Goal: Information Seeking & Learning: Understand process/instructions

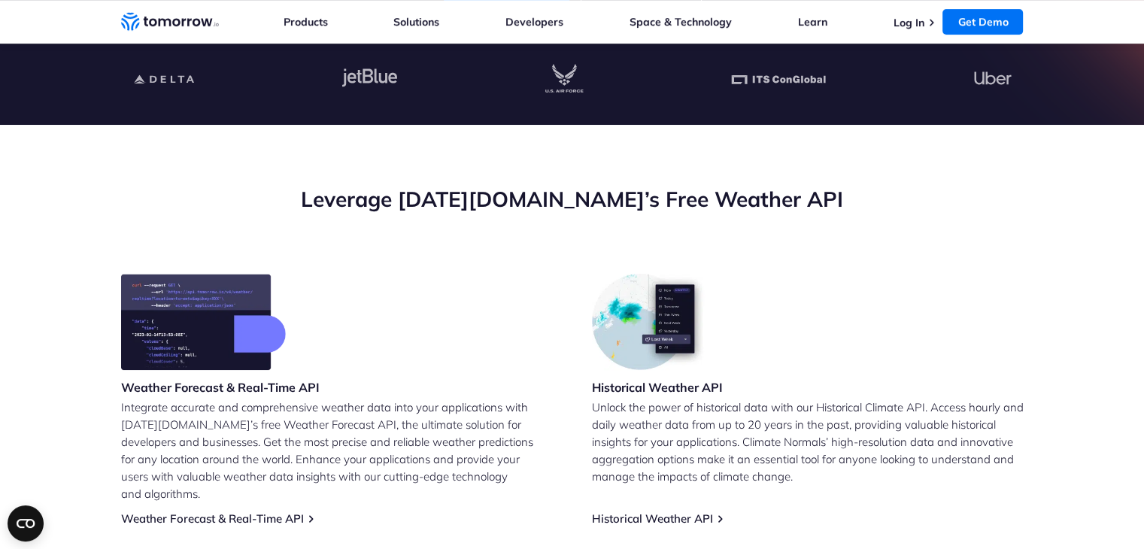
scroll to position [538, 0]
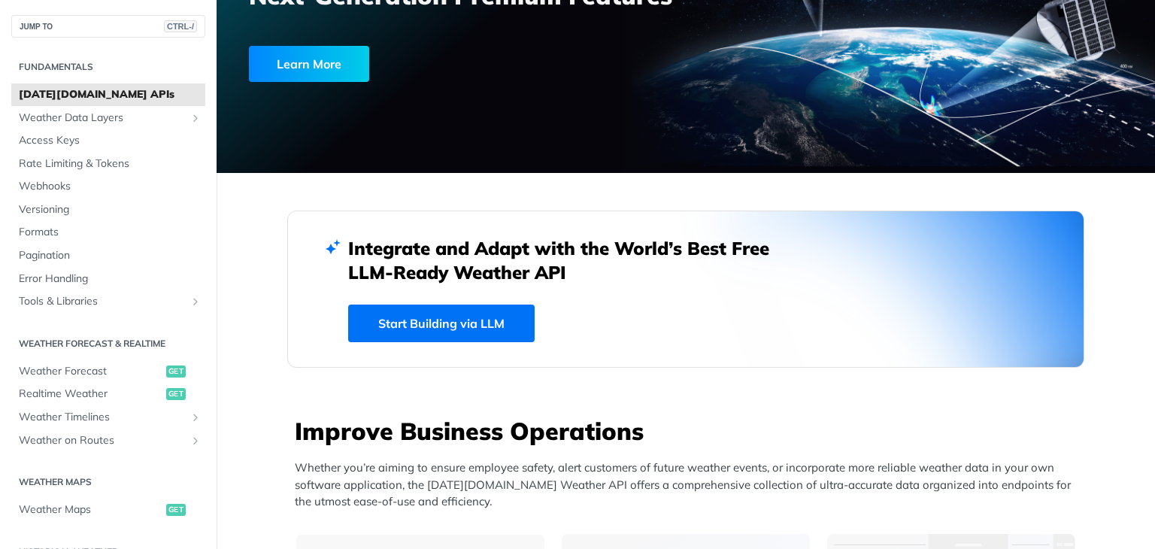
scroll to position [208, 0]
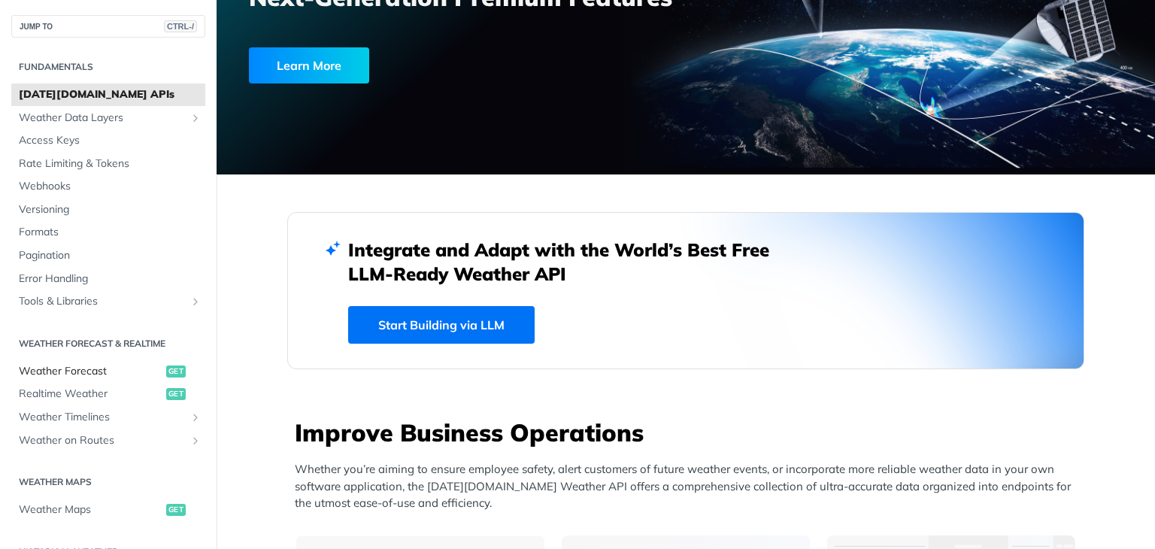
click at [93, 367] on span "Weather Forecast" at bounding box center [91, 371] width 144 height 15
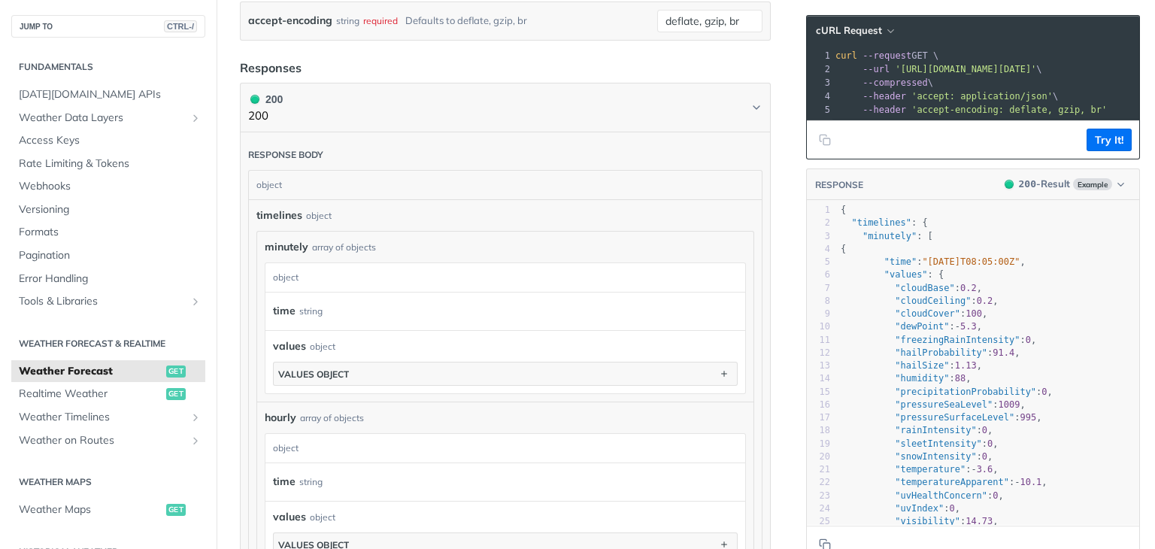
scroll to position [860, 0]
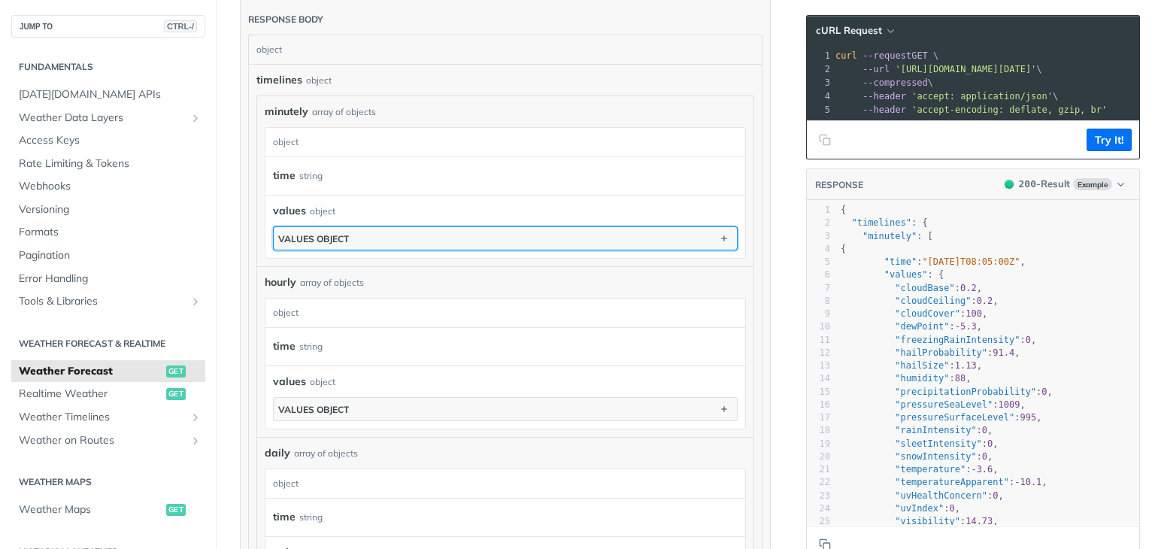
click at [402, 237] on button "values object" at bounding box center [505, 238] width 463 height 23
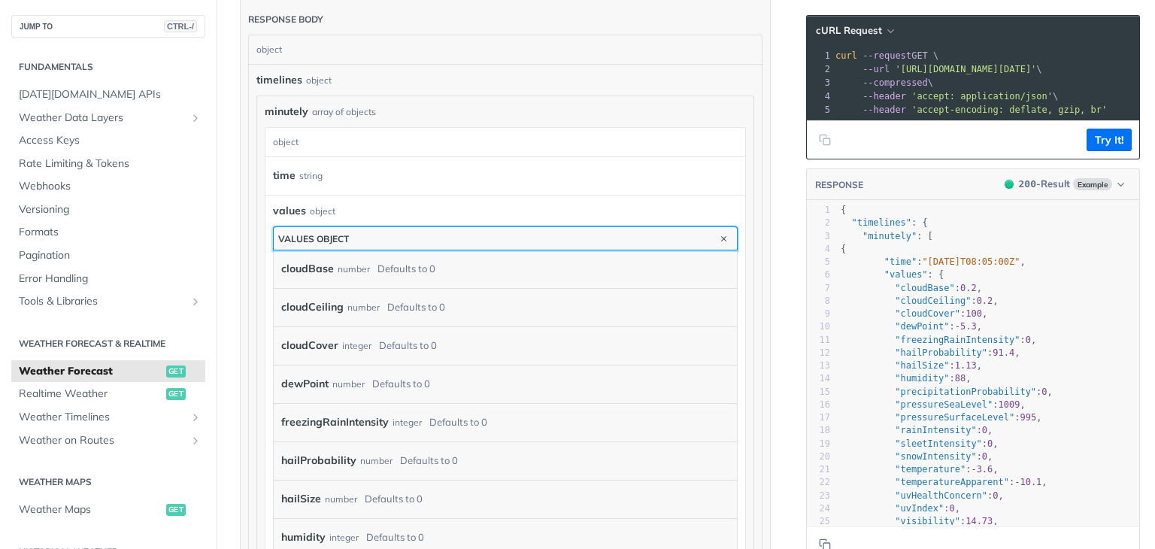
click at [410, 238] on button "values object" at bounding box center [505, 238] width 463 height 23
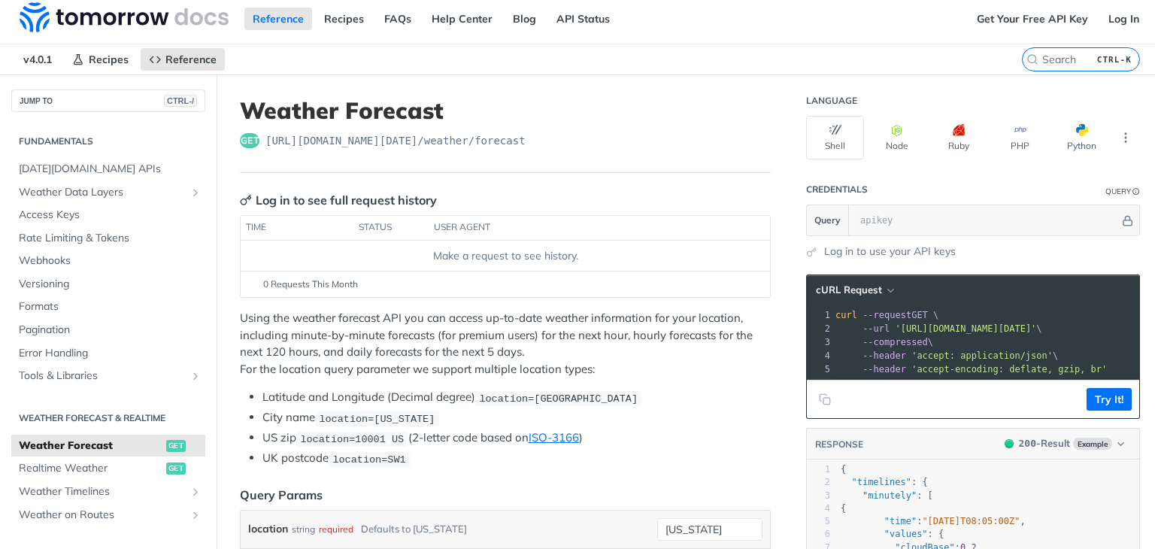
scroll to position [0, 0]
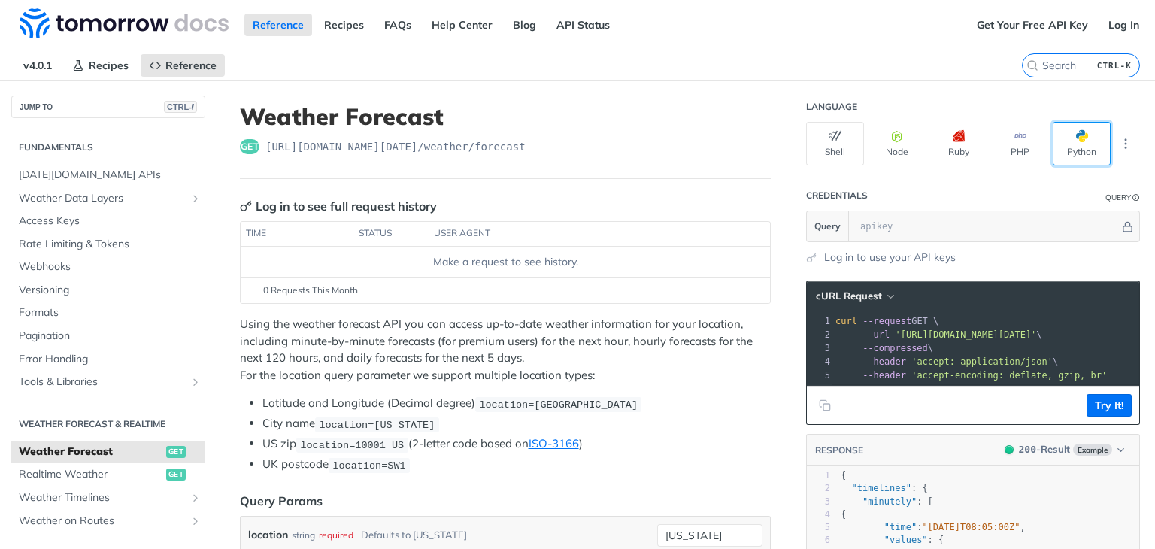
click at [1071, 145] on button "Python" at bounding box center [1082, 144] width 58 height 44
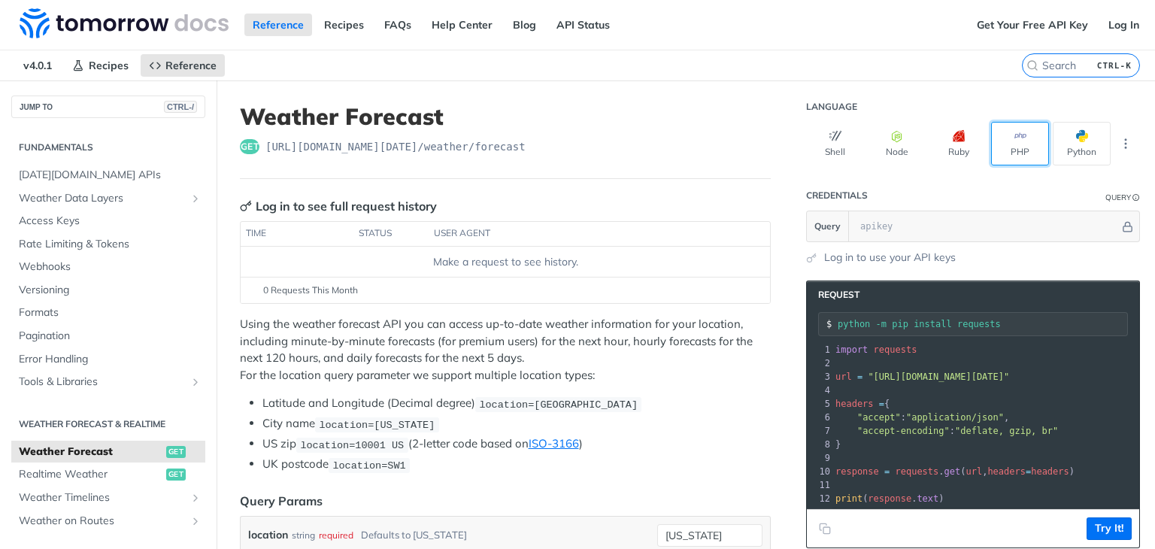
click at [994, 148] on button "PHP" at bounding box center [1020, 144] width 58 height 44
type input "composer require guzzlehttp/guzzle"
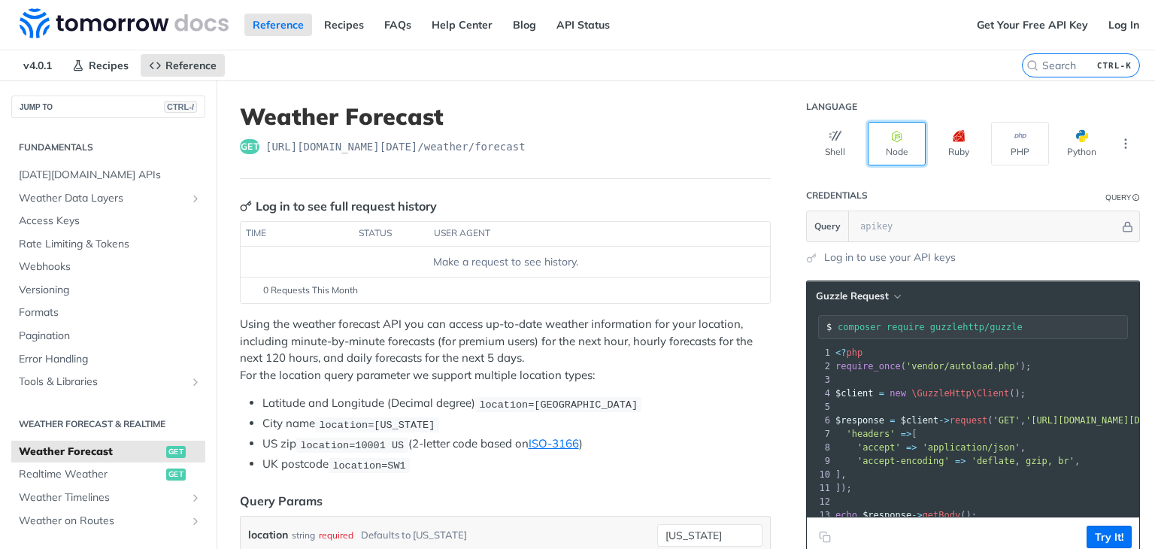
click at [876, 141] on button "Node" at bounding box center [897, 144] width 58 height 44
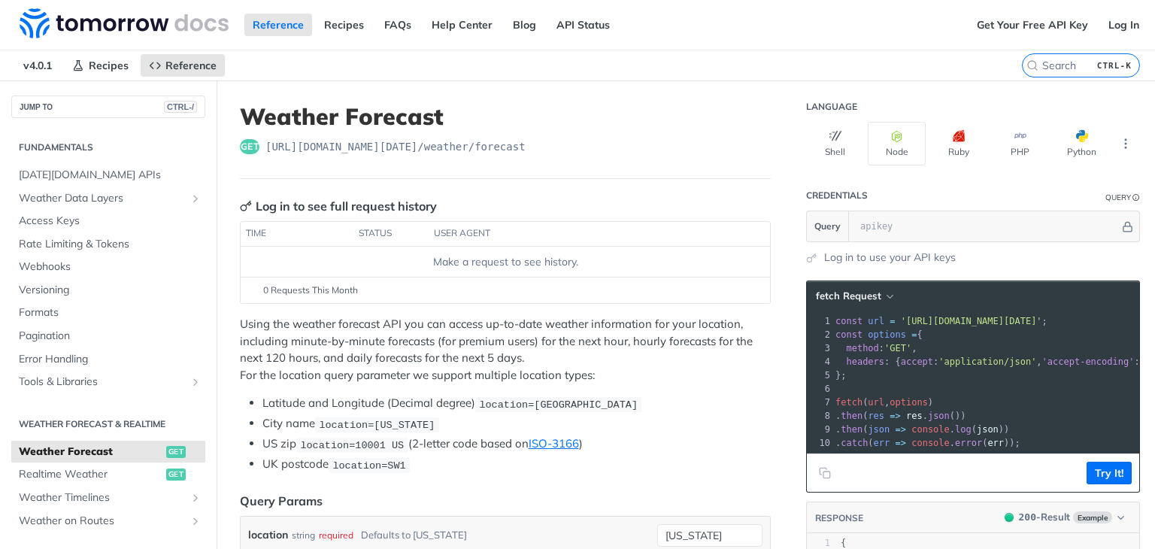
click at [849, 283] on header "fetch Request" at bounding box center [973, 296] width 332 height 30
click at [860, 294] on span "fetch Request" at bounding box center [848, 296] width 65 height 13
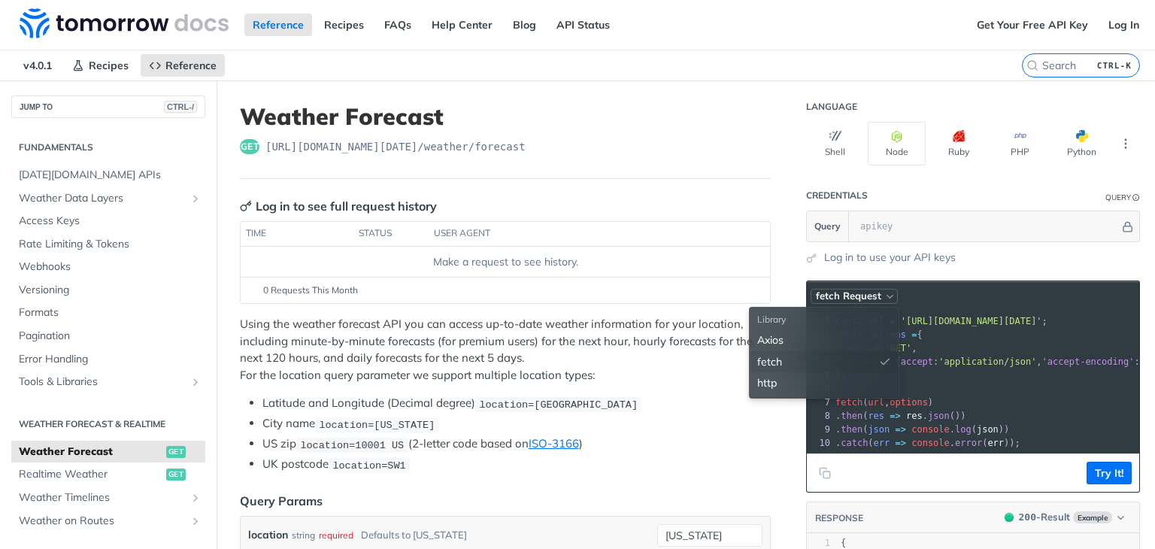
click at [861, 295] on span "fetch Request" at bounding box center [848, 296] width 65 height 13
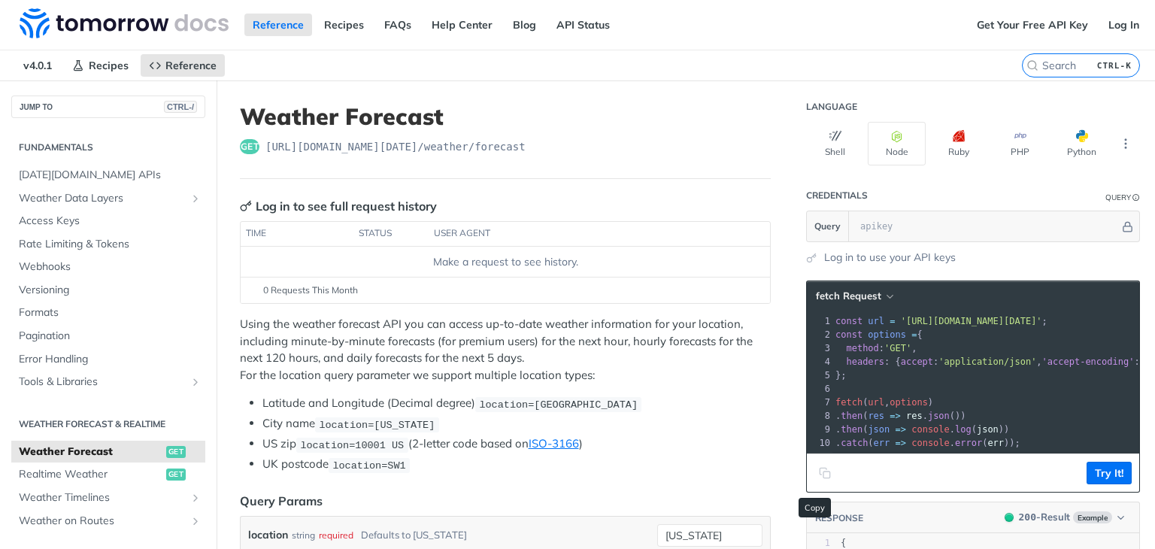
click at [815, 475] on button "Copy to clipboard" at bounding box center [825, 473] width 21 height 23
click at [827, 256] on link "Log in to use your API keys" at bounding box center [890, 258] width 132 height 16
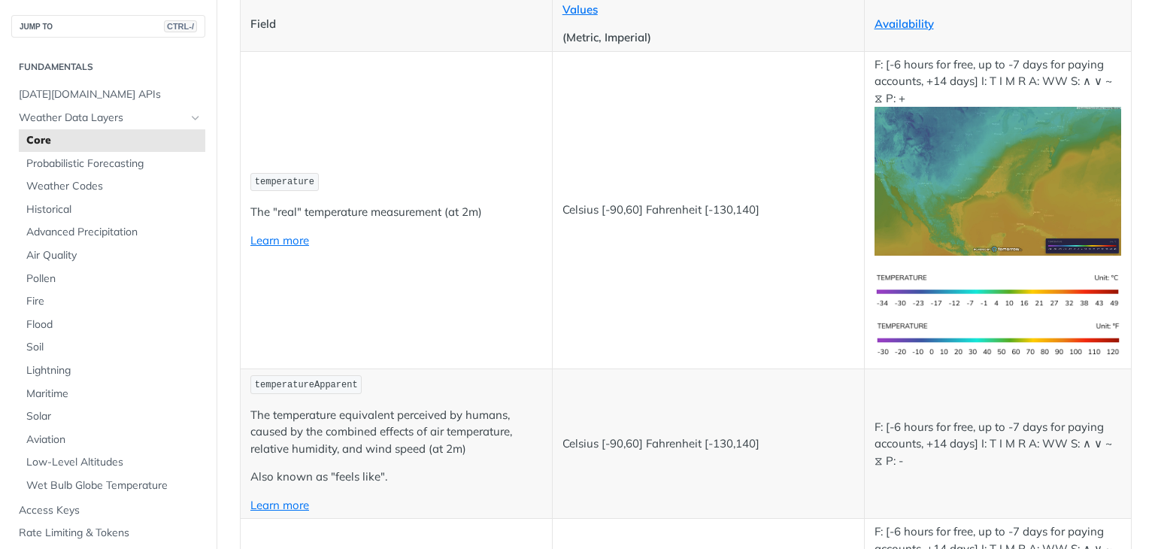
scroll to position [256, 0]
